Goal: Task Accomplishment & Management: Manage account settings

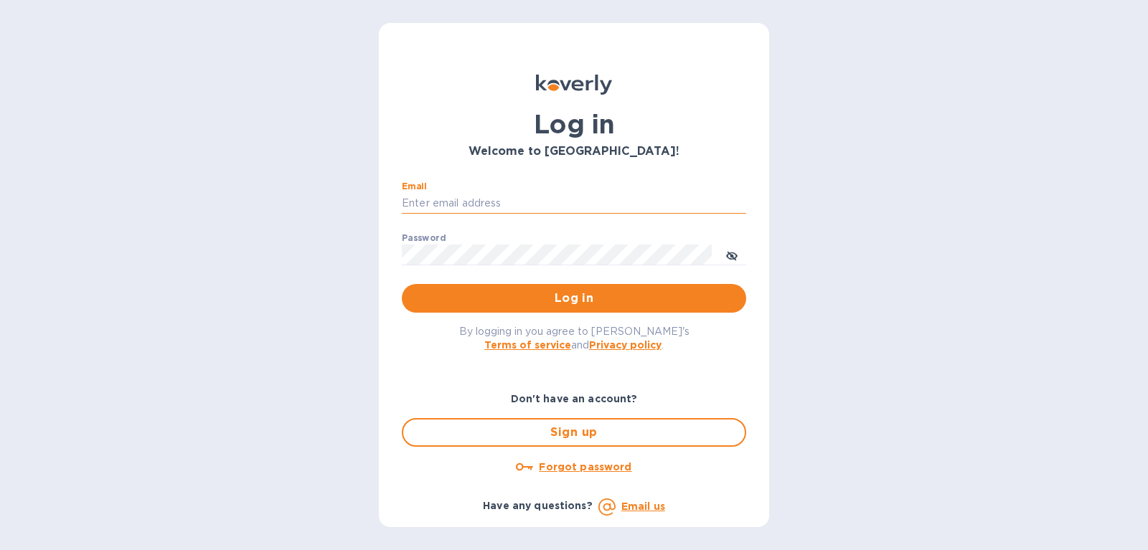
click at [507, 195] on input "Email" at bounding box center [574, 204] width 344 height 22
type input "[PERSON_NAME][EMAIL_ADDRESS][DOMAIN_NAME]"
click at [552, 301] on span "Log in" at bounding box center [573, 298] width 321 height 17
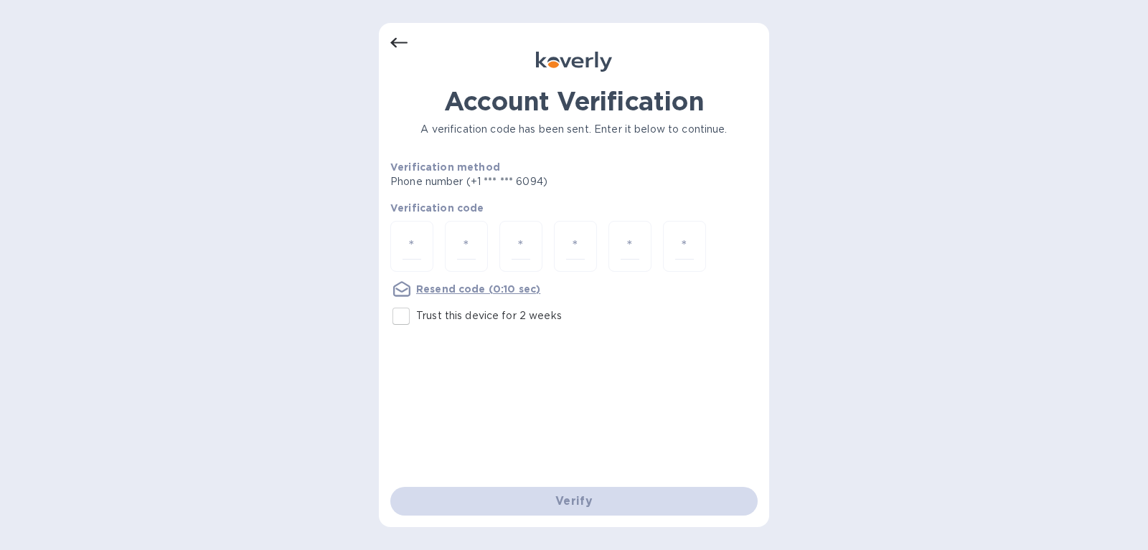
click at [400, 319] on input "Trust this device for 2 weeks" at bounding box center [401, 316] width 30 height 30
checkbox input "true"
click at [415, 242] on input "number" at bounding box center [411, 246] width 19 height 27
type input "7"
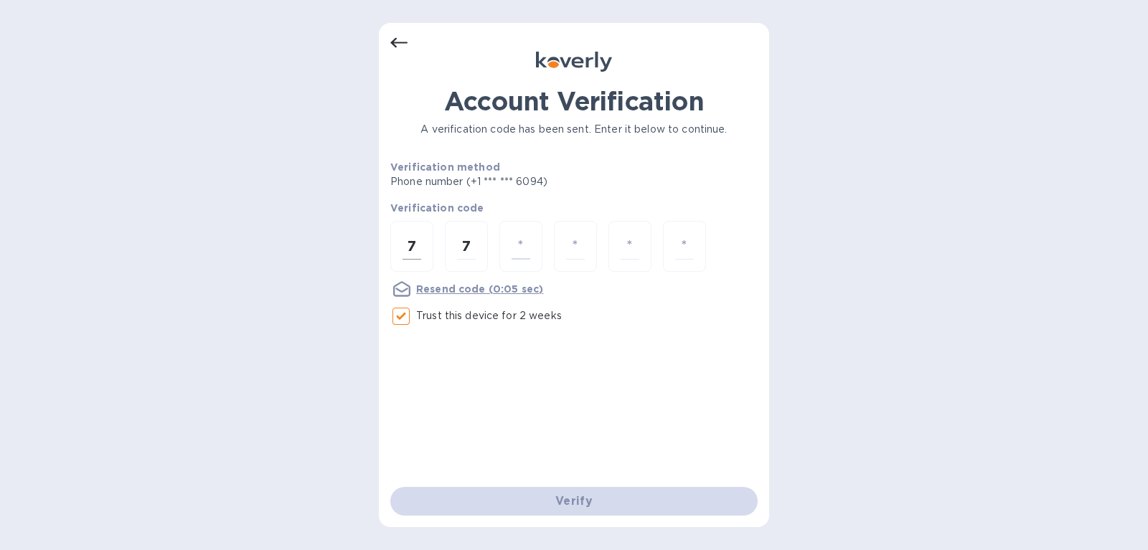
type input "0"
type input "3"
type input "8"
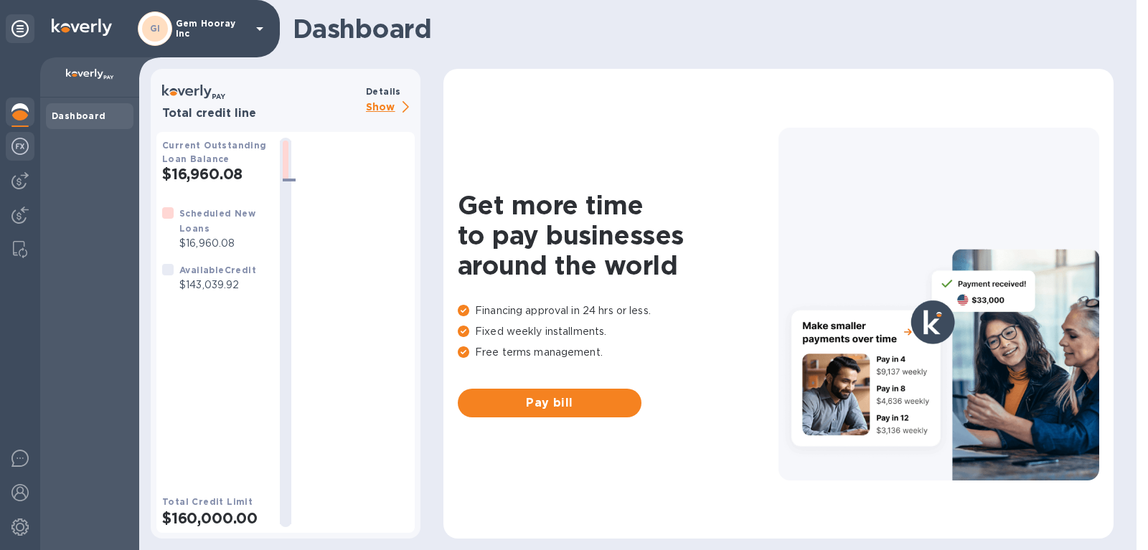
click at [13, 146] on img at bounding box center [19, 146] width 17 height 17
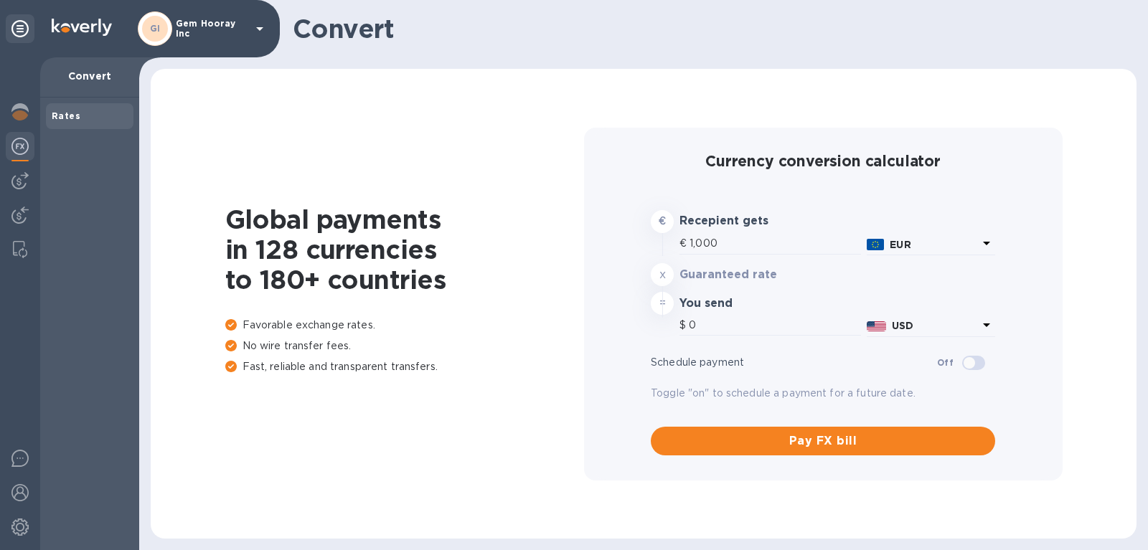
type input "1,176.27"
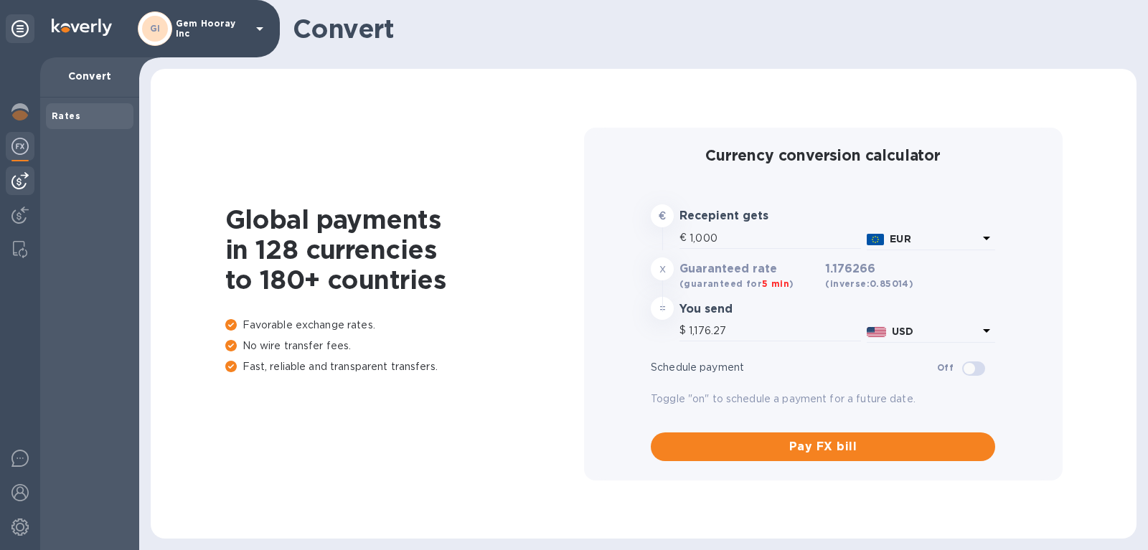
click at [15, 180] on img at bounding box center [19, 180] width 17 height 17
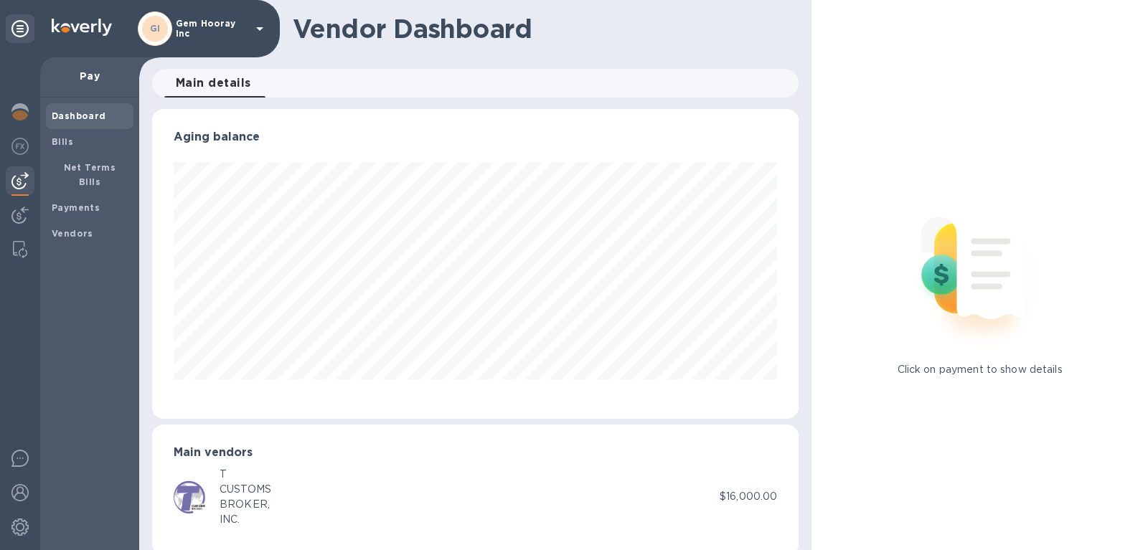
scroll to position [310, 647]
click at [67, 141] on b "Bills" at bounding box center [63, 141] width 22 height 11
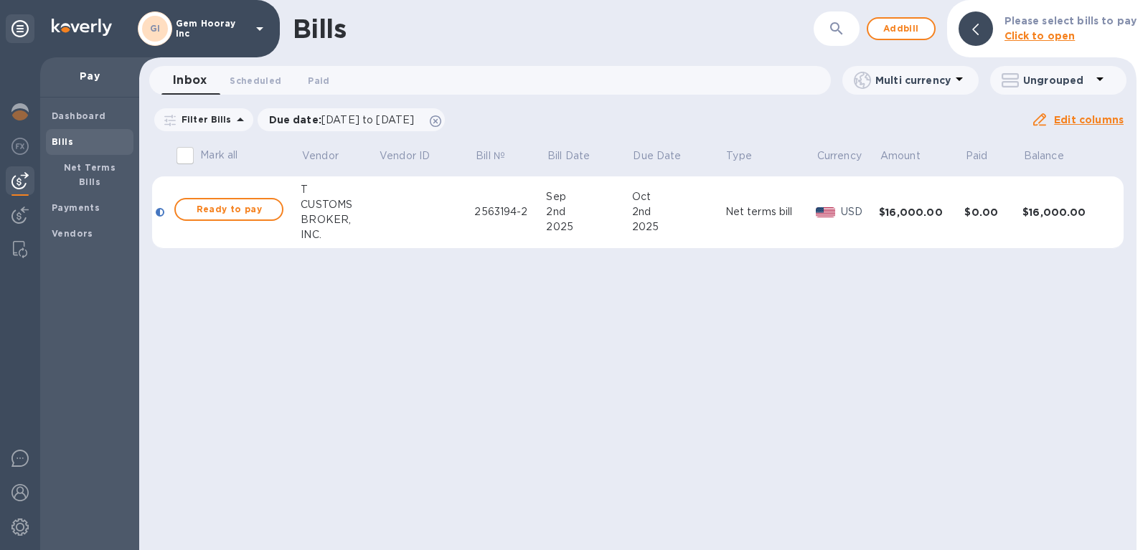
click at [678, 313] on div "Bills ​ Add bill Please select bills to pay Click to open Inbox 0 Scheduled 0 P…" at bounding box center [637, 275] width 997 height 550
click at [242, 204] on span "Ready to pay" at bounding box center [228, 209] width 83 height 17
click at [240, 213] on span "Ready to pay" at bounding box center [228, 209] width 83 height 17
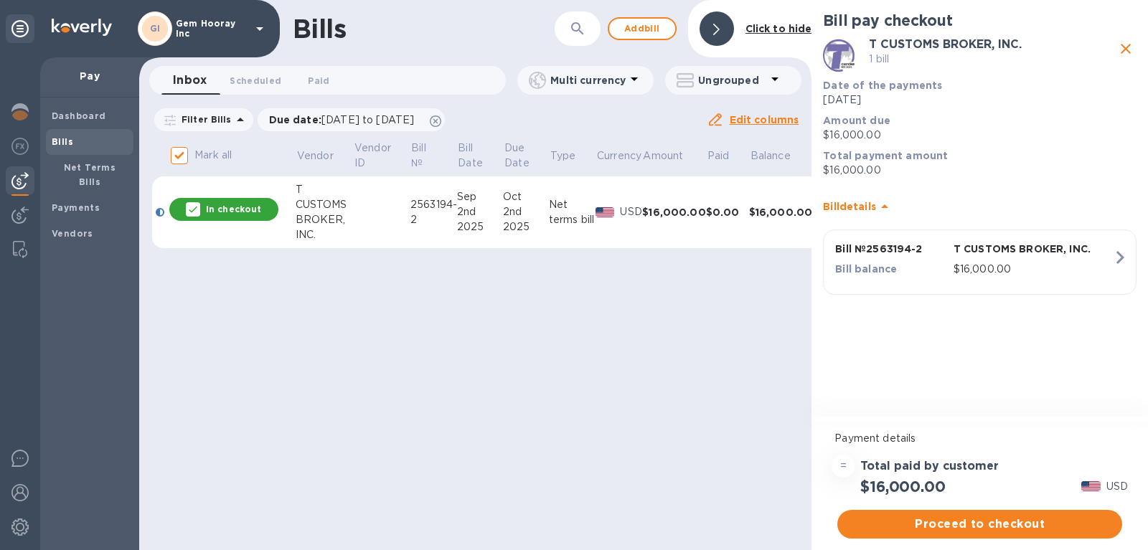
click at [879, 94] on p "[DATE]" at bounding box center [979, 100] width 313 height 15
click at [1017, 524] on span "Proceed to checkout" at bounding box center [980, 524] width 262 height 17
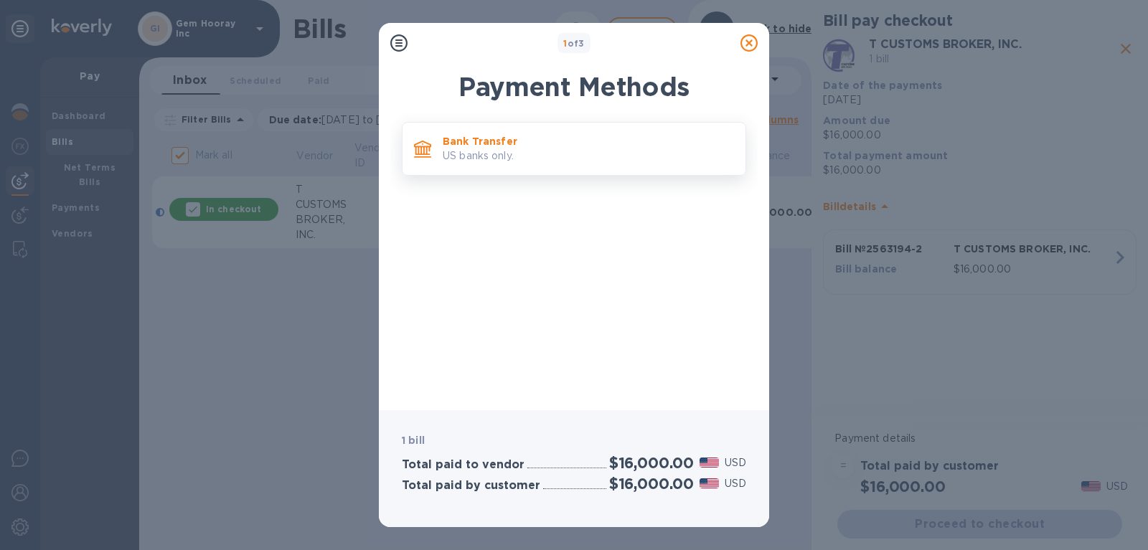
click at [593, 169] on div "Bank Transfer US banks only." at bounding box center [588, 148] width 303 height 41
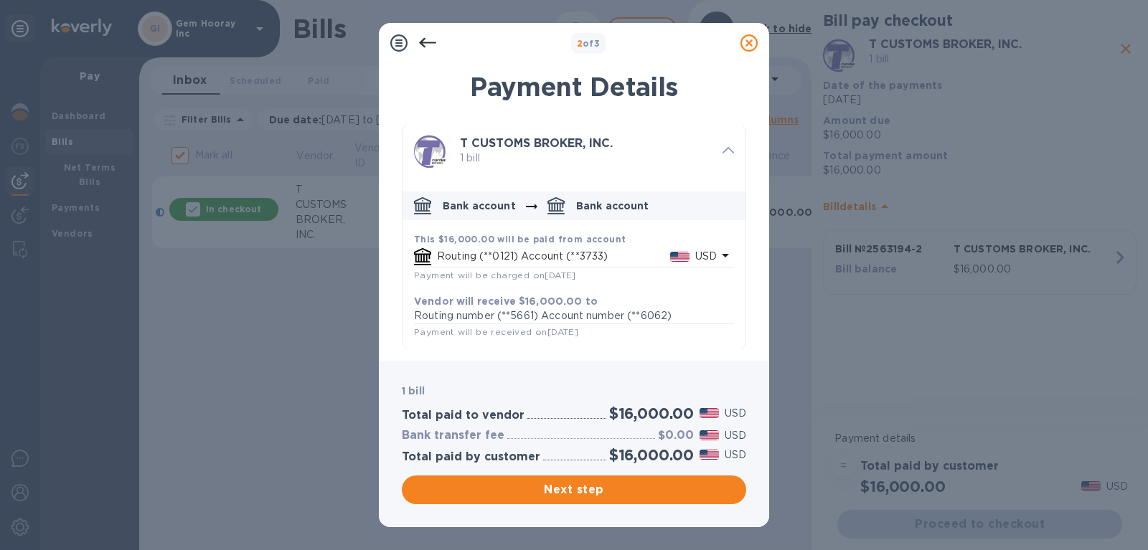
scroll to position [4, 0]
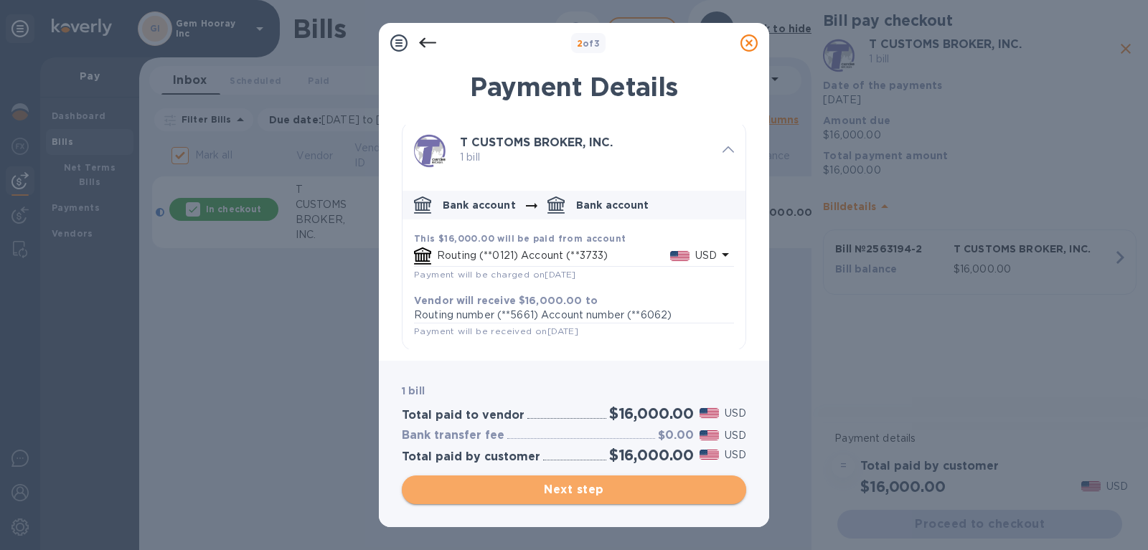
click at [607, 491] on span "Next step" at bounding box center [573, 489] width 321 height 17
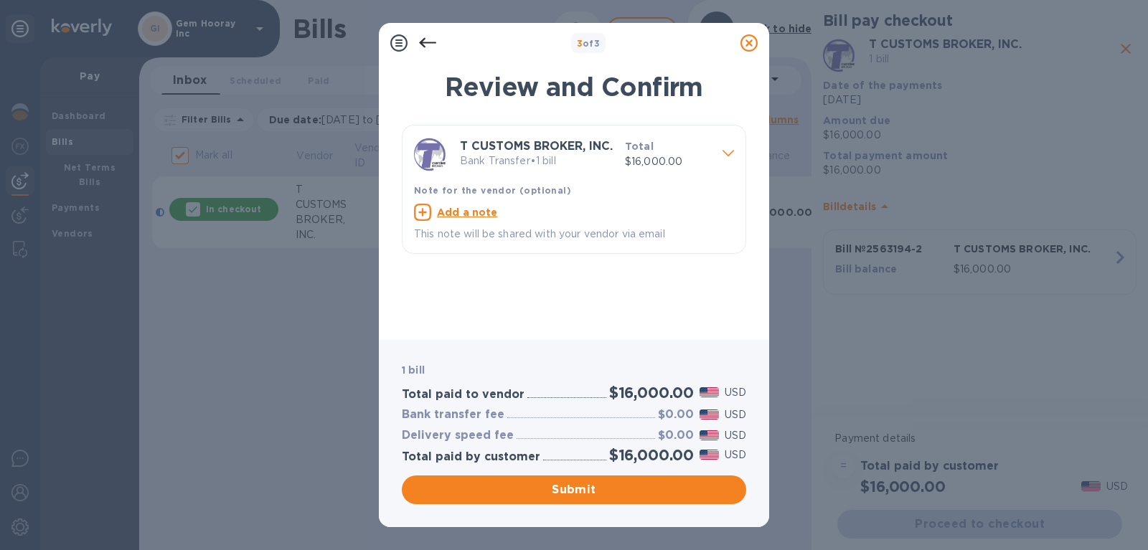
click at [751, 42] on icon at bounding box center [748, 42] width 17 height 17
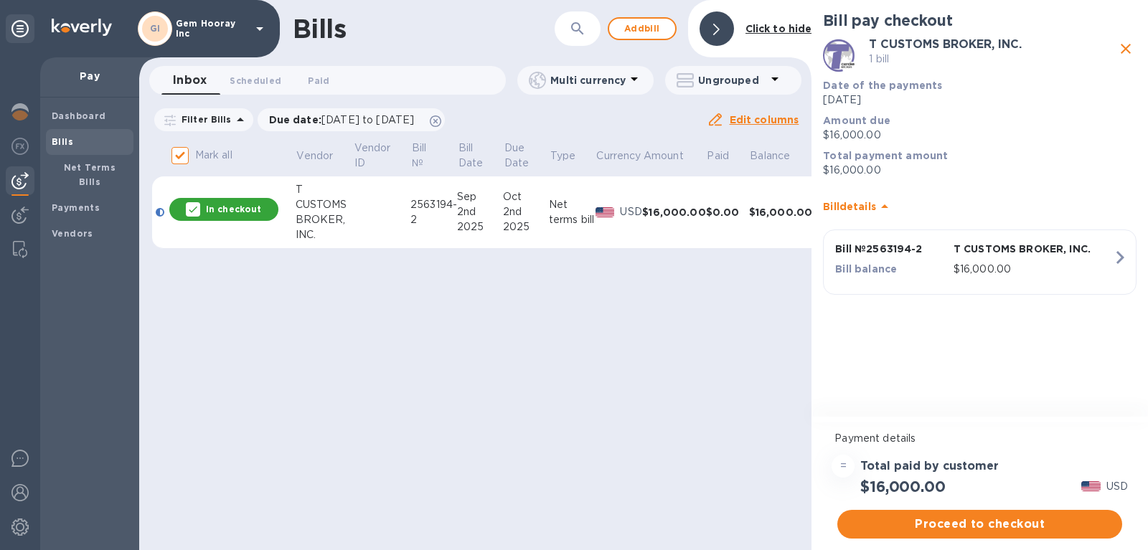
click at [972, 251] on p "T CUSTOMS BROKER, INC." at bounding box center [1032, 249] width 159 height 14
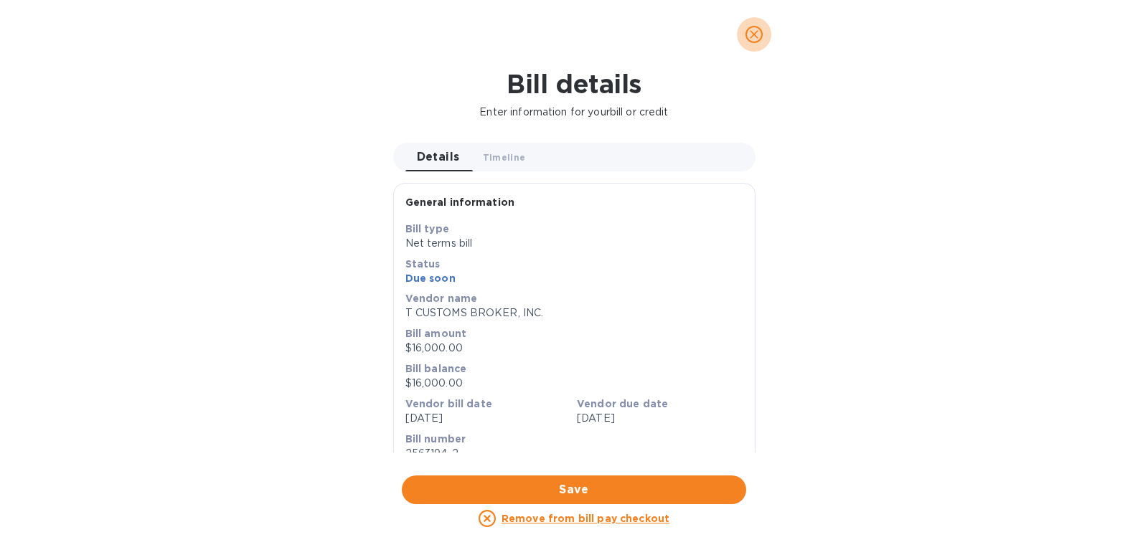
click at [751, 36] on icon "close" at bounding box center [754, 34] width 14 height 14
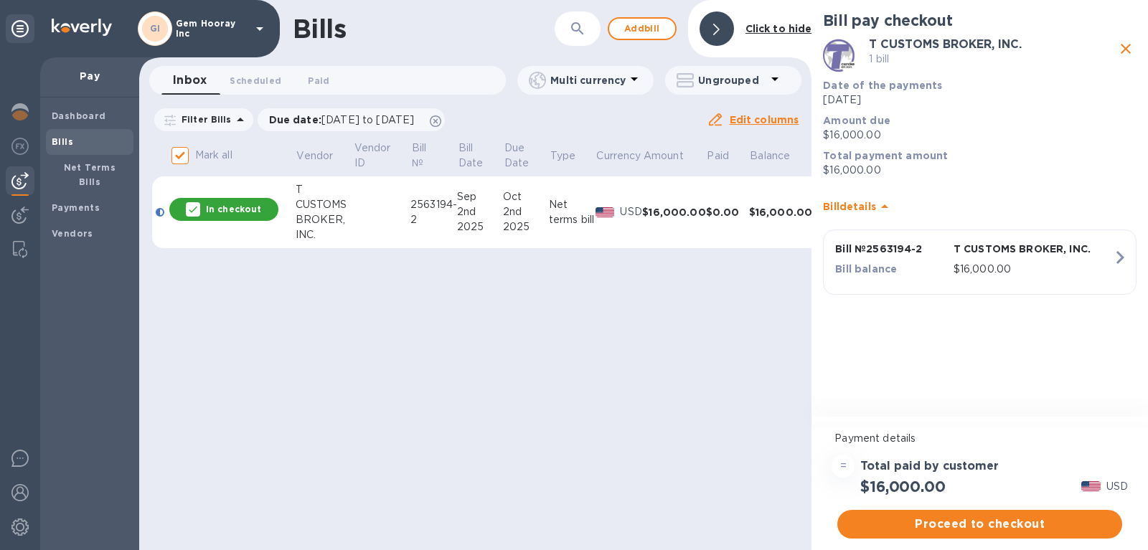
click at [1128, 45] on icon "close" at bounding box center [1125, 48] width 17 height 17
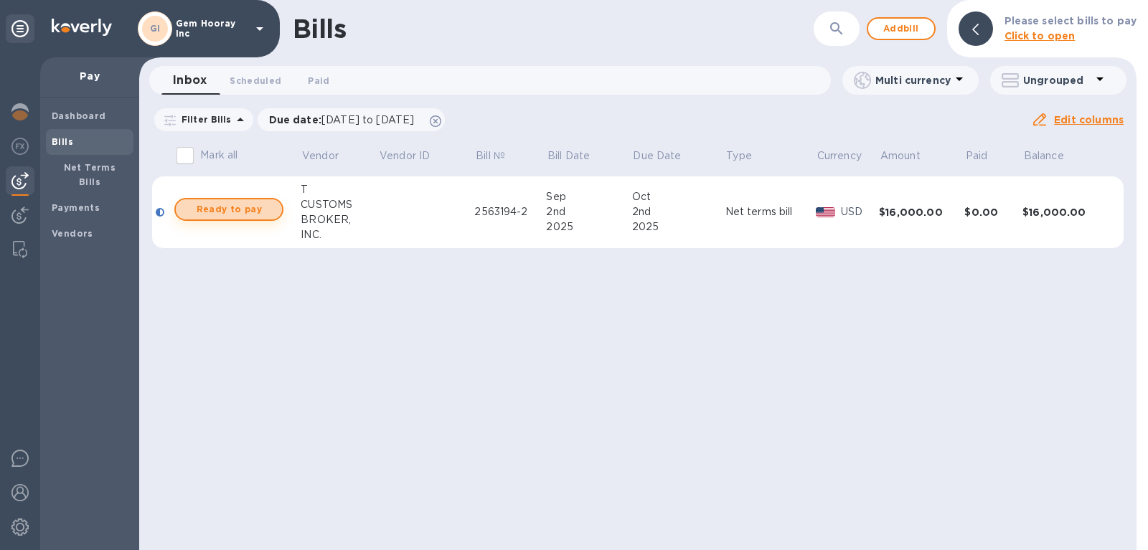
click at [249, 213] on span "Ready to pay" at bounding box center [228, 209] width 83 height 17
checkbox input "true"
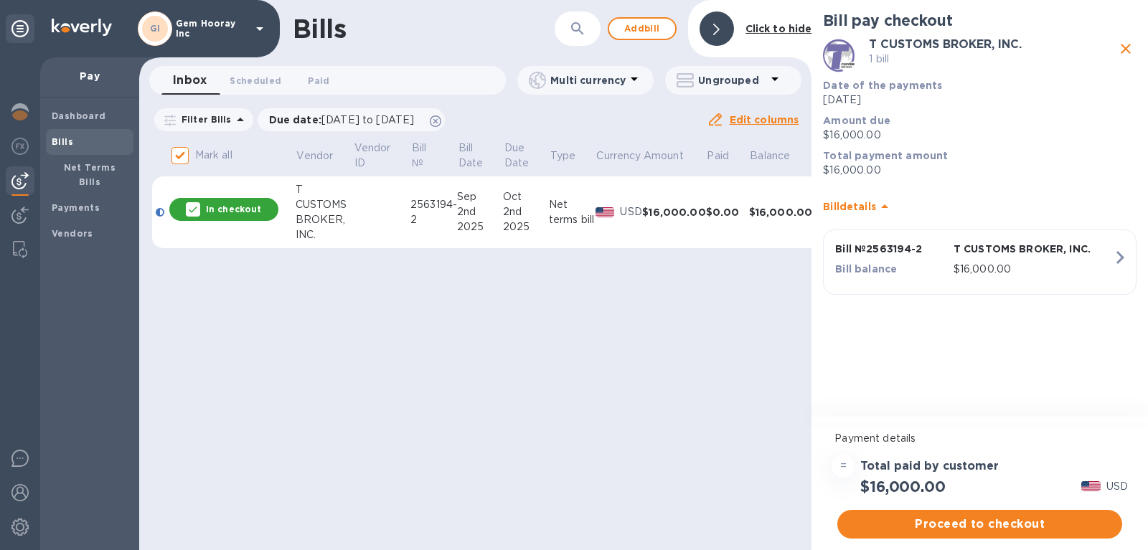
click at [885, 208] on icon at bounding box center [884, 206] width 17 height 17
click at [885, 208] on icon at bounding box center [884, 200] width 17 height 17
click at [1000, 263] on p "$16,000.00" at bounding box center [1032, 269] width 159 height 15
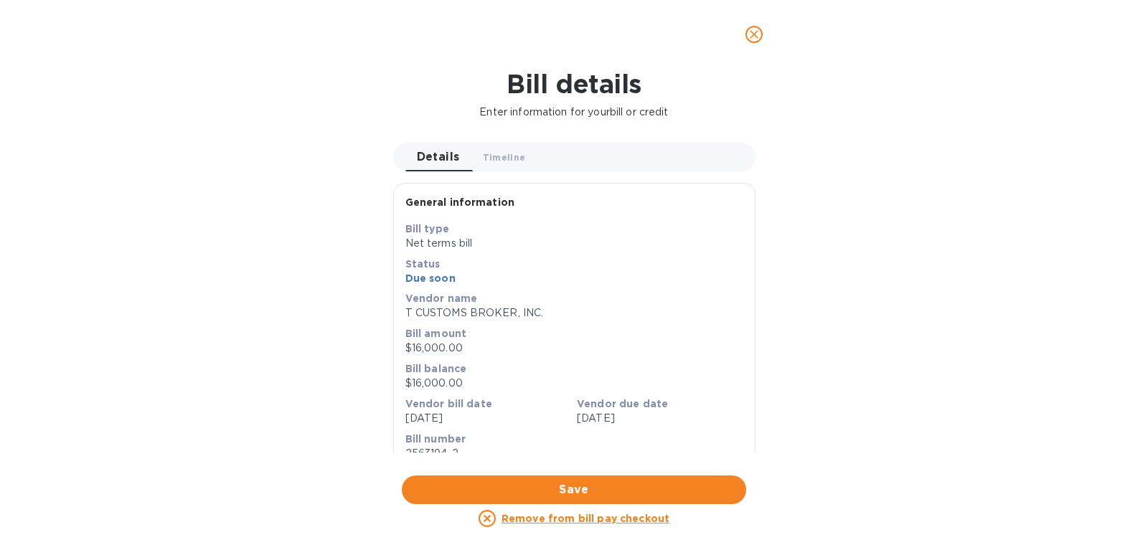
click at [543, 145] on div "Details 0 Timeline 0" at bounding box center [580, 157] width 350 height 29
click at [519, 154] on span "Timeline 0" at bounding box center [504, 157] width 43 height 15
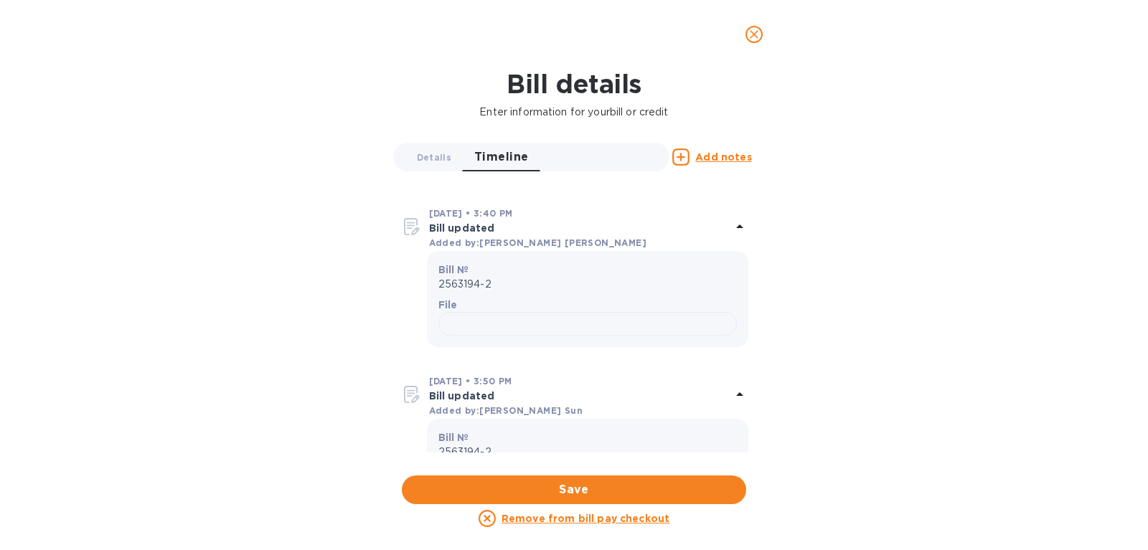
scroll to position [164, 0]
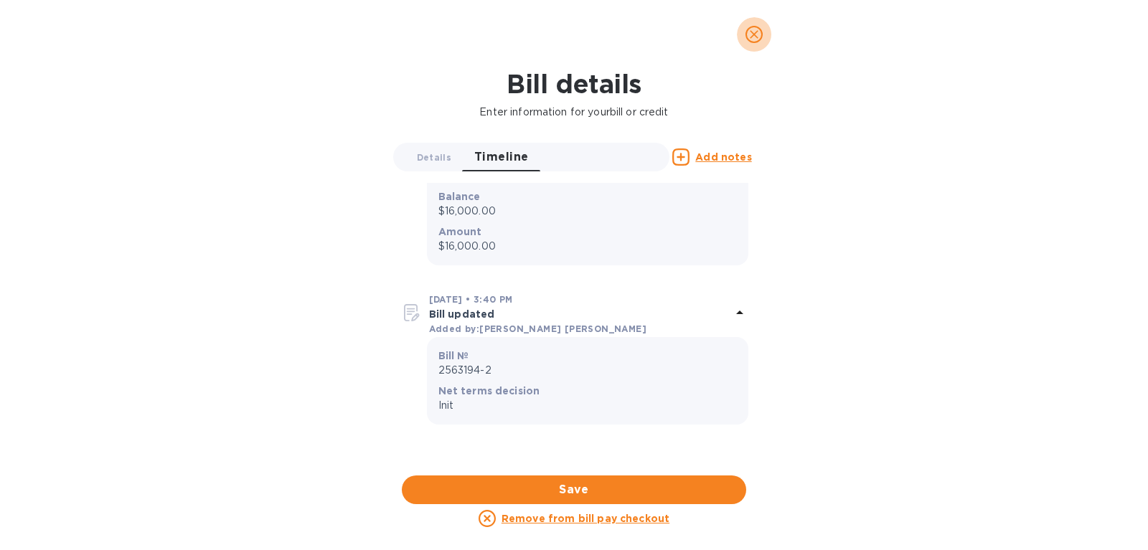
click at [754, 34] on icon "close" at bounding box center [754, 34] width 9 height 9
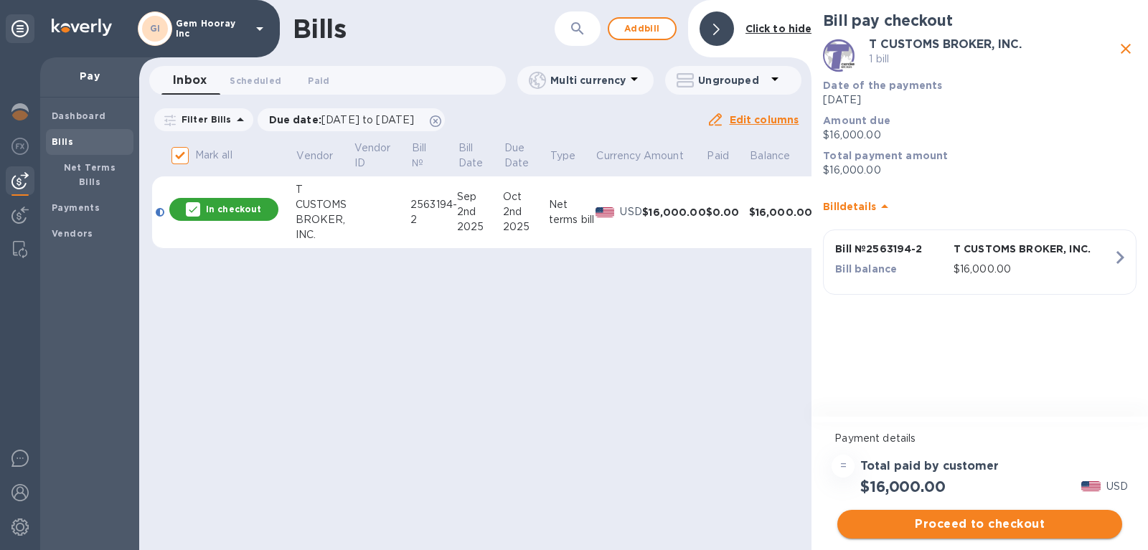
click at [989, 520] on span "Proceed to checkout" at bounding box center [980, 524] width 262 height 17
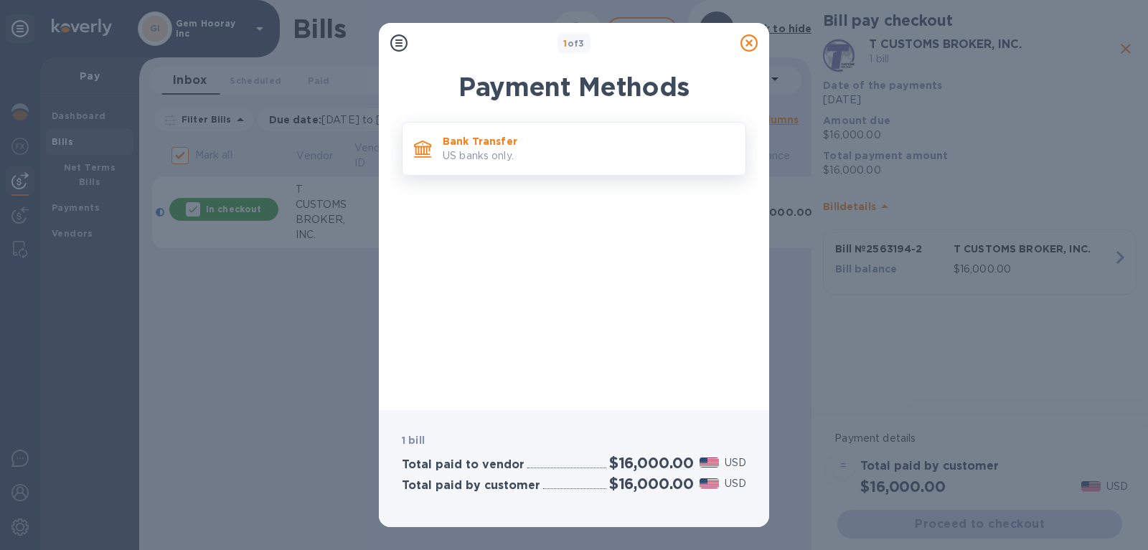
click at [504, 155] on p "US banks only." at bounding box center [588, 155] width 291 height 15
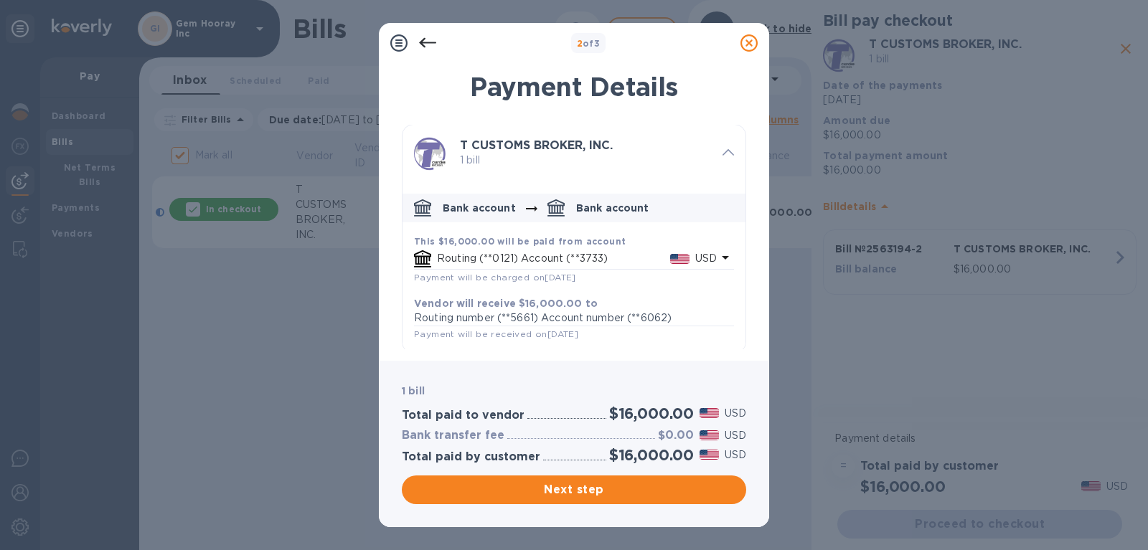
scroll to position [0, 0]
click at [731, 155] on icon at bounding box center [727, 153] width 11 height 6
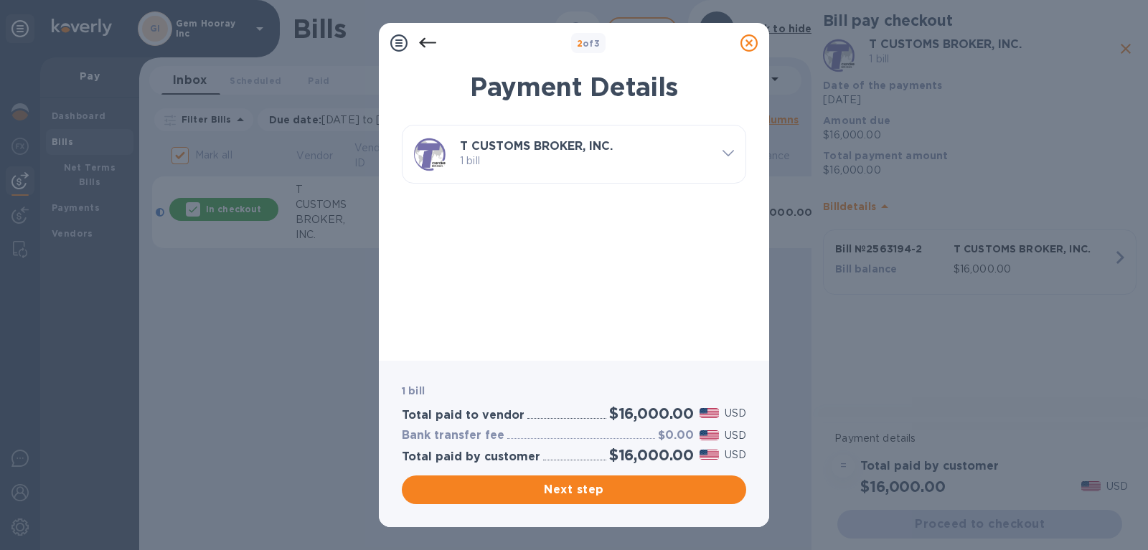
click at [731, 155] on icon at bounding box center [727, 153] width 11 height 6
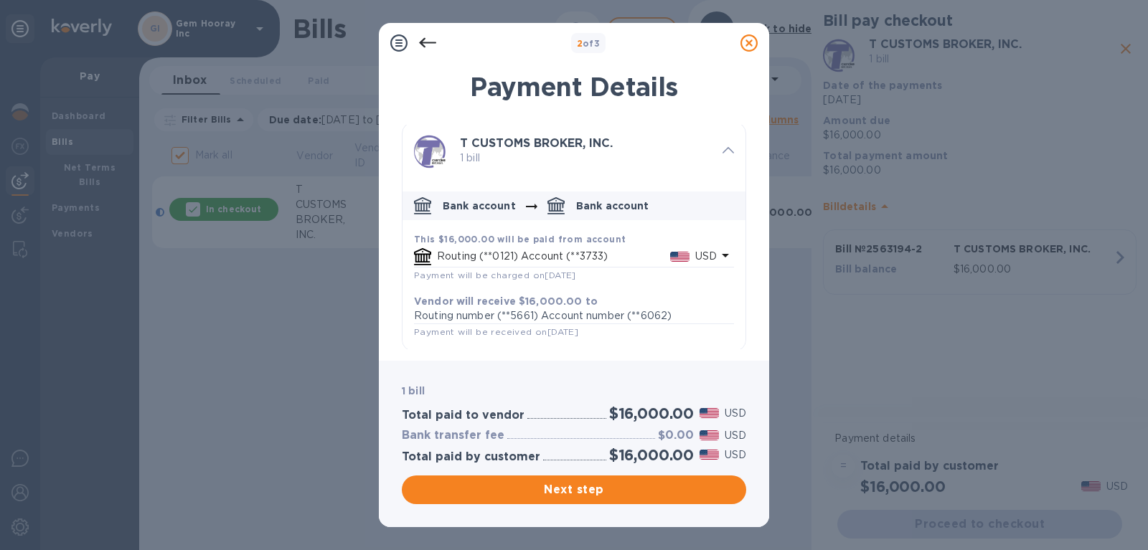
scroll to position [4, 0]
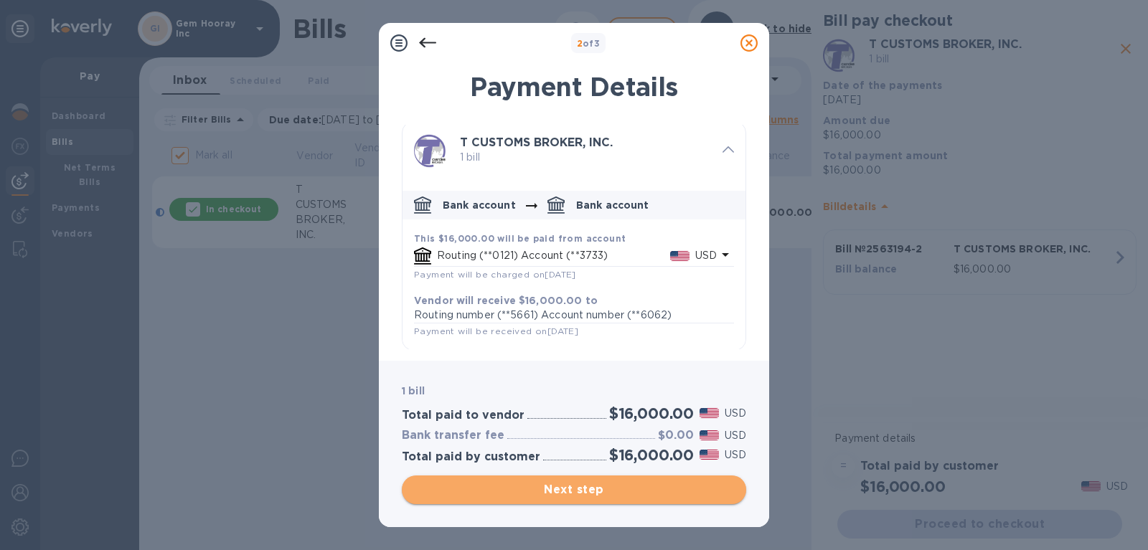
click at [592, 494] on span "Next step" at bounding box center [573, 489] width 321 height 17
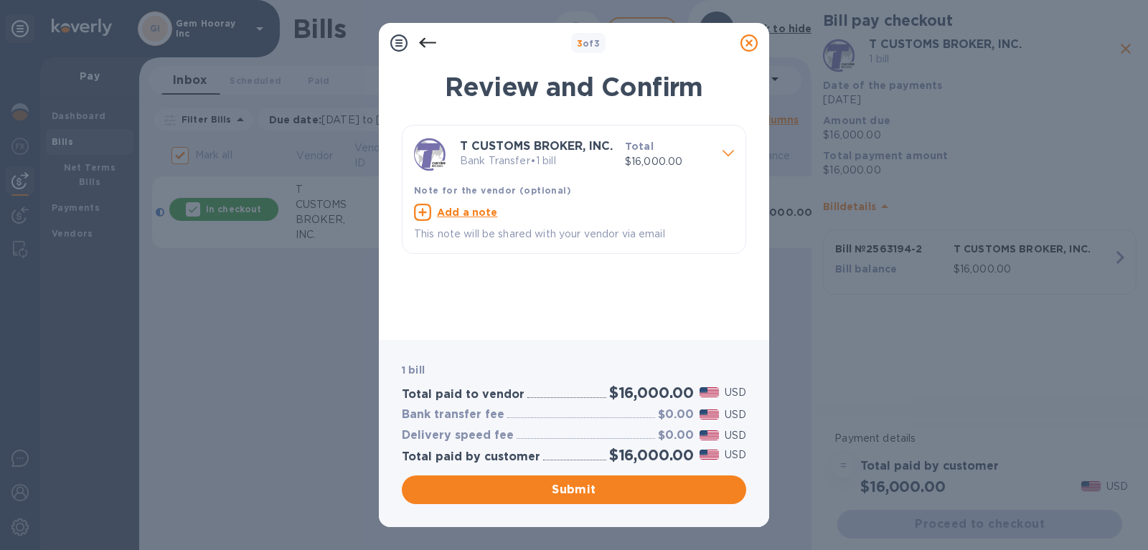
click at [725, 155] on icon at bounding box center [727, 153] width 11 height 6
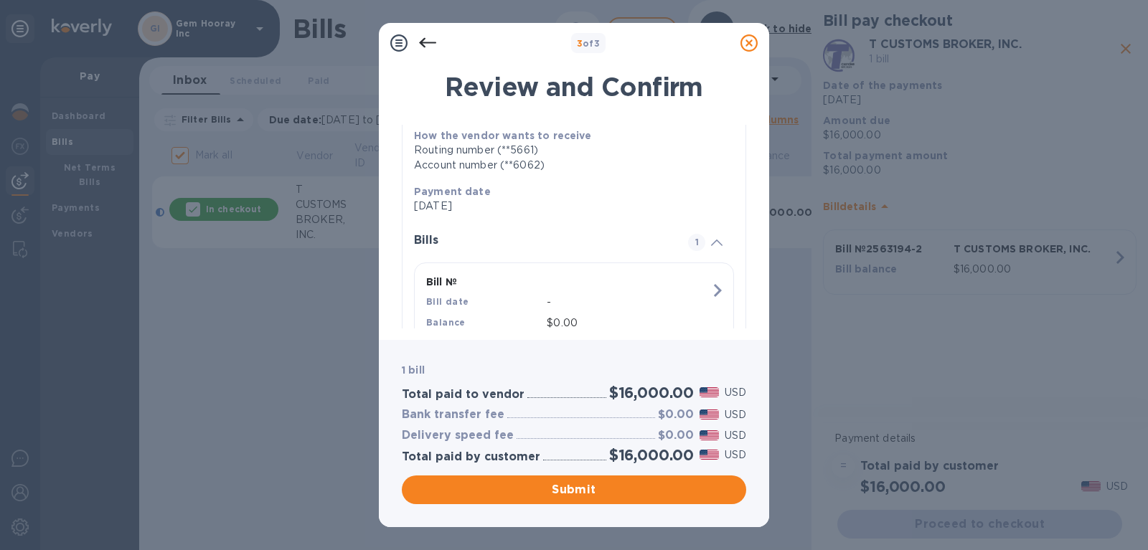
scroll to position [214, 0]
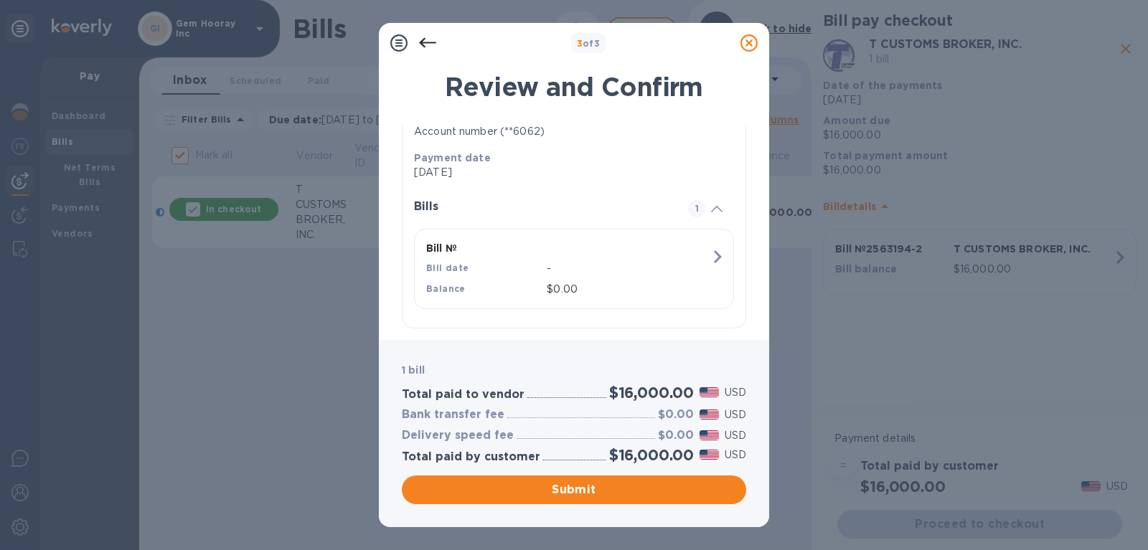
click at [433, 154] on b "Payment date" at bounding box center [452, 157] width 77 height 11
click at [747, 37] on icon at bounding box center [748, 42] width 17 height 17
